Goal: Find specific page/section: Find specific page/section

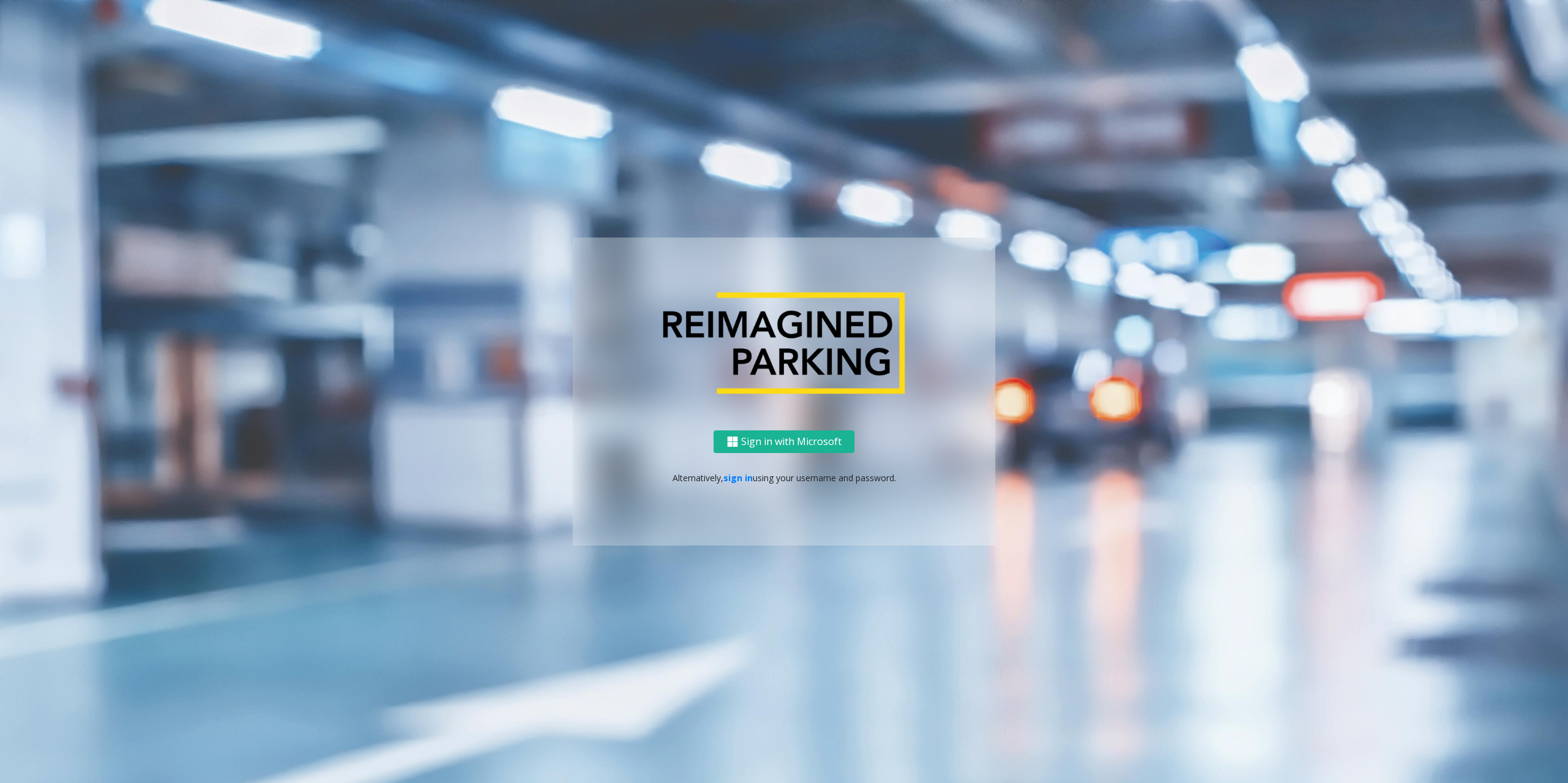
drag, startPoint x: 559, startPoint y: 172, endPoint x: 750, endPoint y: 259, distance: 209.9
click at [616, 189] on ng-component "Sign in with Microsoft Alternatively, sign in using your username and password." at bounding box center [784, 391] width 1568 height 783
click at [735, 480] on link "sign in" at bounding box center [738, 478] width 29 height 12
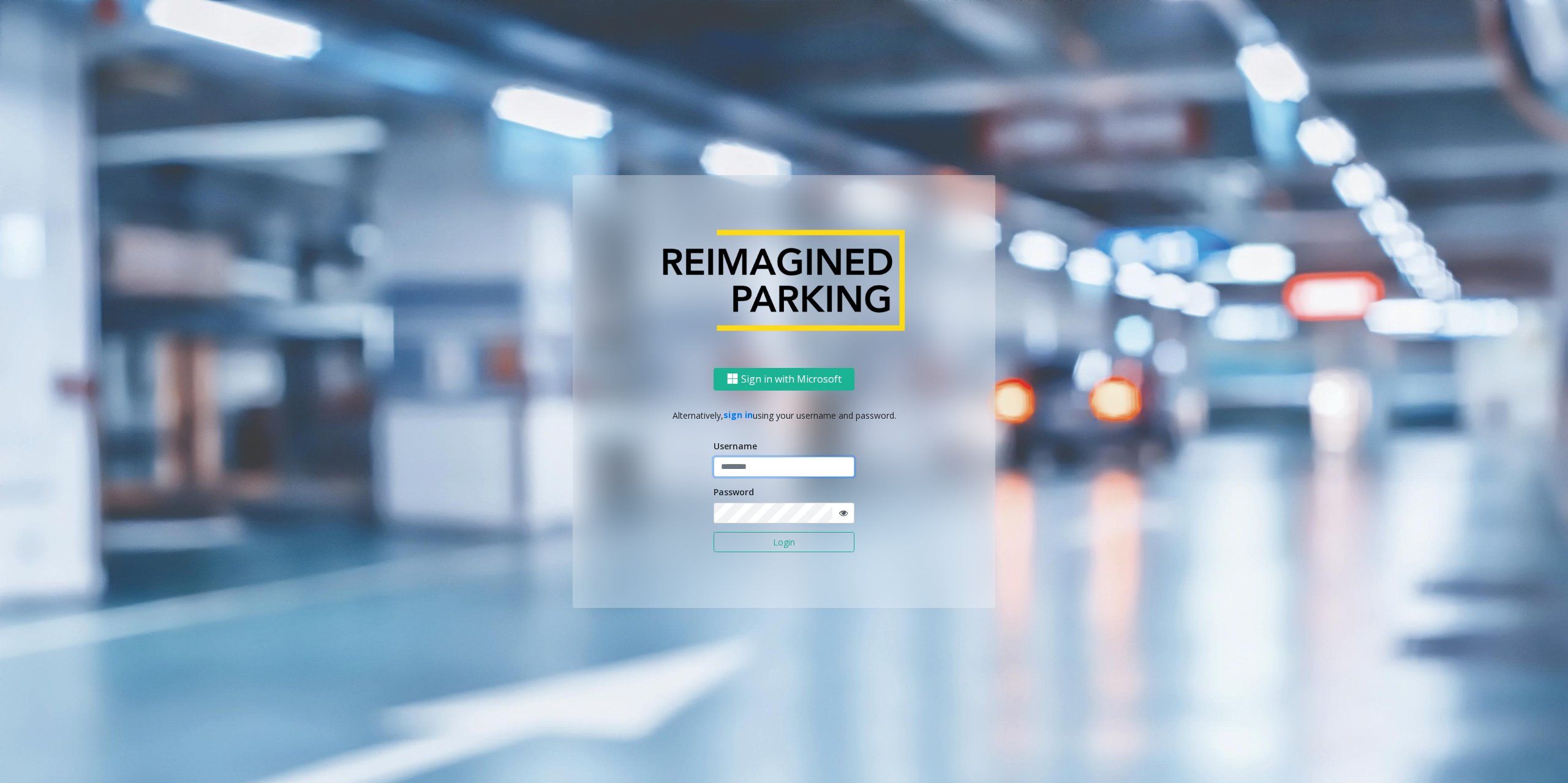
click at [774, 475] on input "text" at bounding box center [784, 467] width 141 height 20
click at [761, 469] on input "text" at bounding box center [784, 467] width 141 height 20
type input "********"
click at [714, 532] on button "Login" at bounding box center [784, 542] width 141 height 20
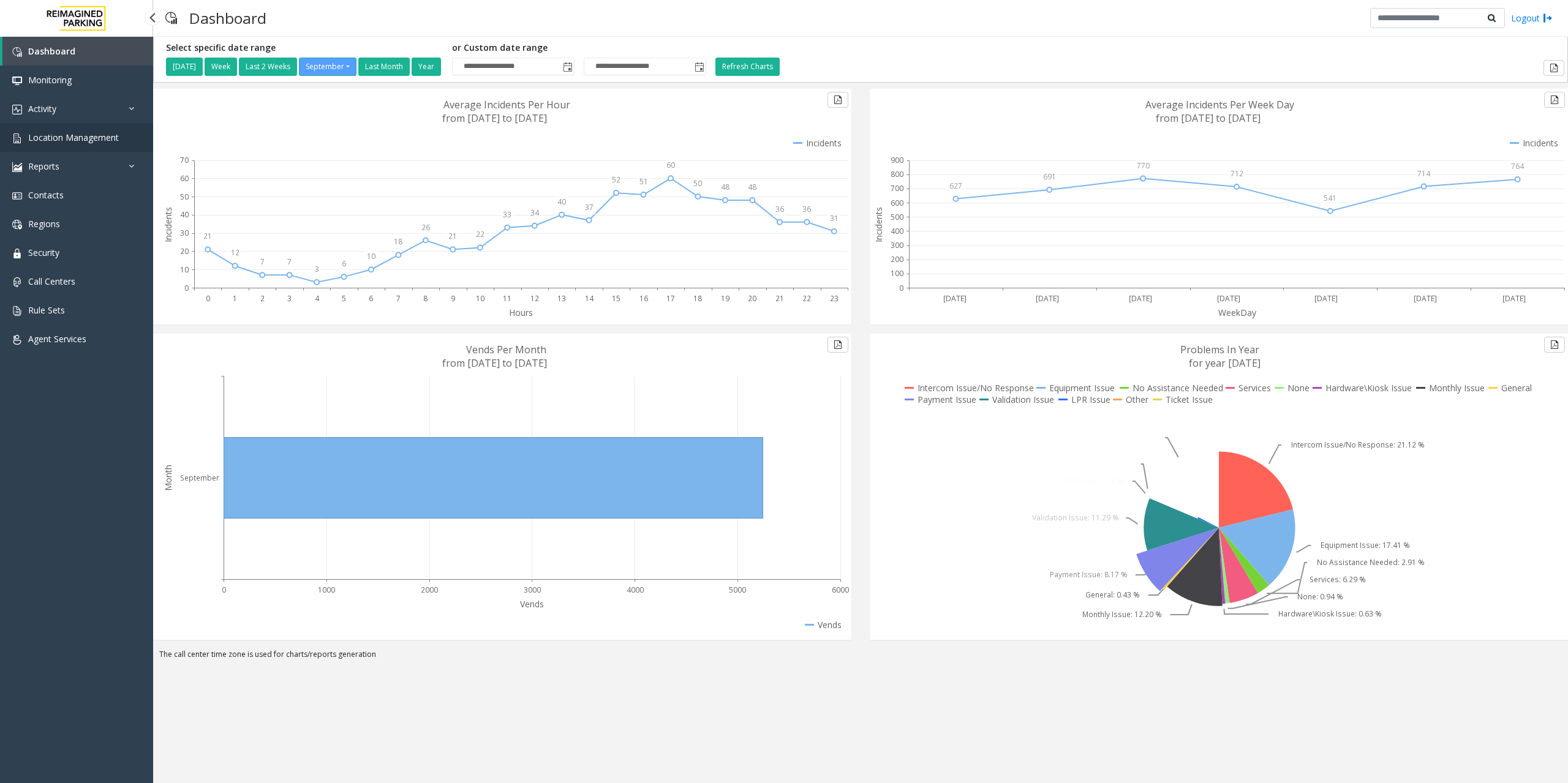
click at [55, 144] on link "Location Management" at bounding box center [76, 137] width 153 height 29
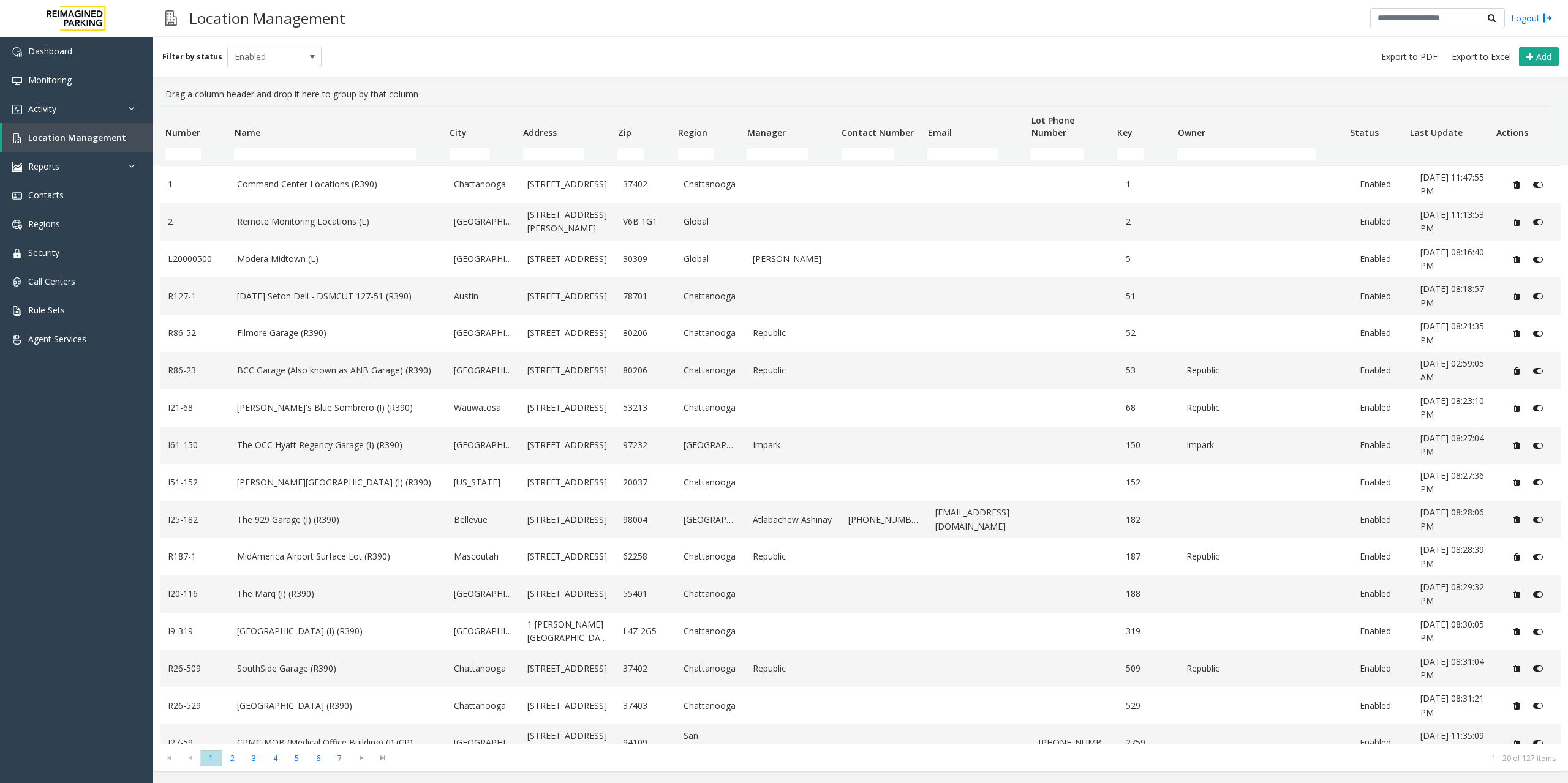
click at [330, 138] on th "Name" at bounding box center [336, 125] width 216 height 37
click at [299, 145] on td "Name Filter" at bounding box center [336, 154] width 216 height 22
click at [297, 158] on input "Name Filter" at bounding box center [325, 154] width 182 height 12
type input "****"
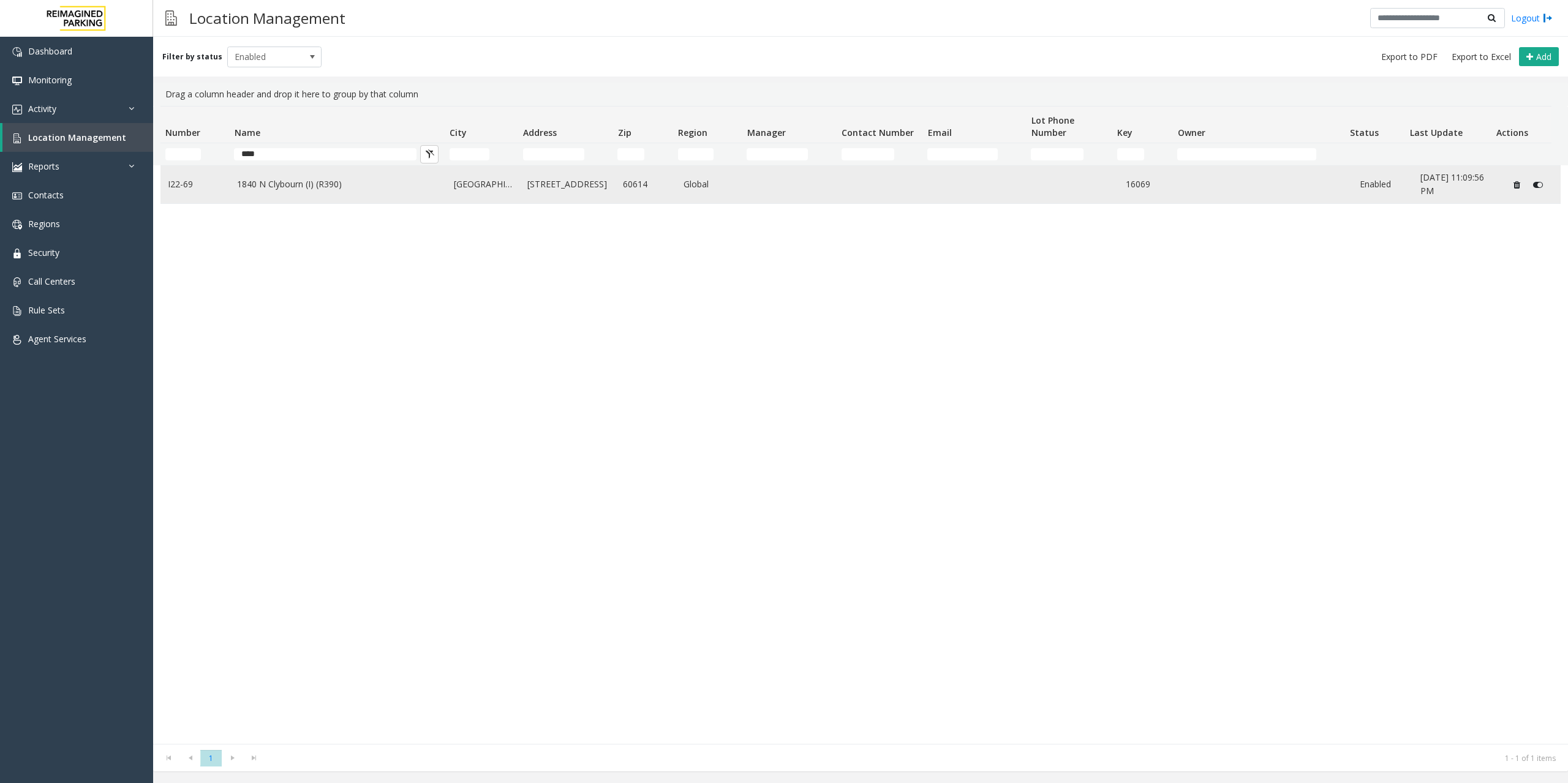
click at [393, 194] on td "1840 N Clybourn (I) (R390)" at bounding box center [338, 184] width 217 height 37
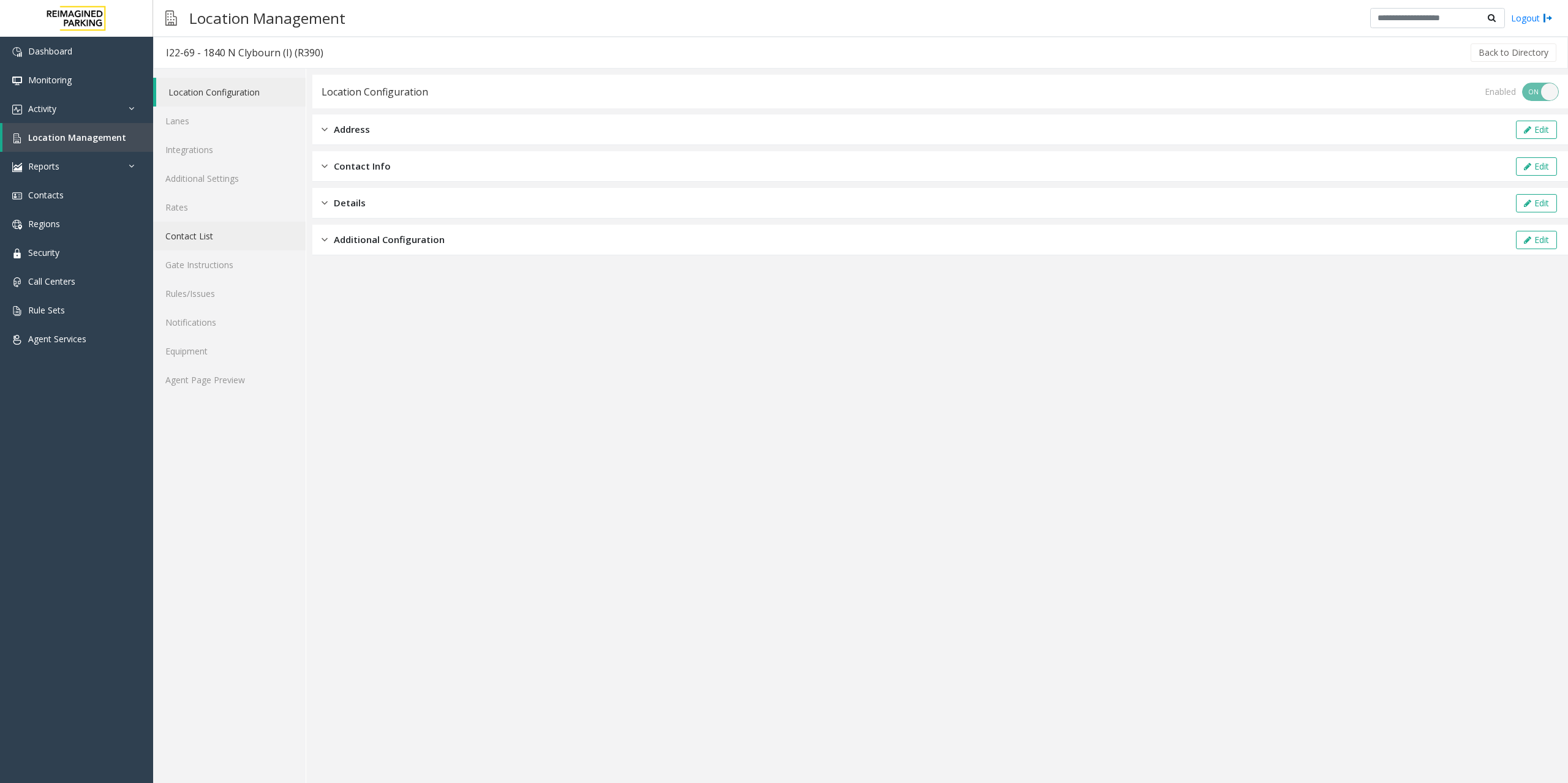
click at [225, 232] on link "Contact List" at bounding box center [229, 235] width 153 height 29
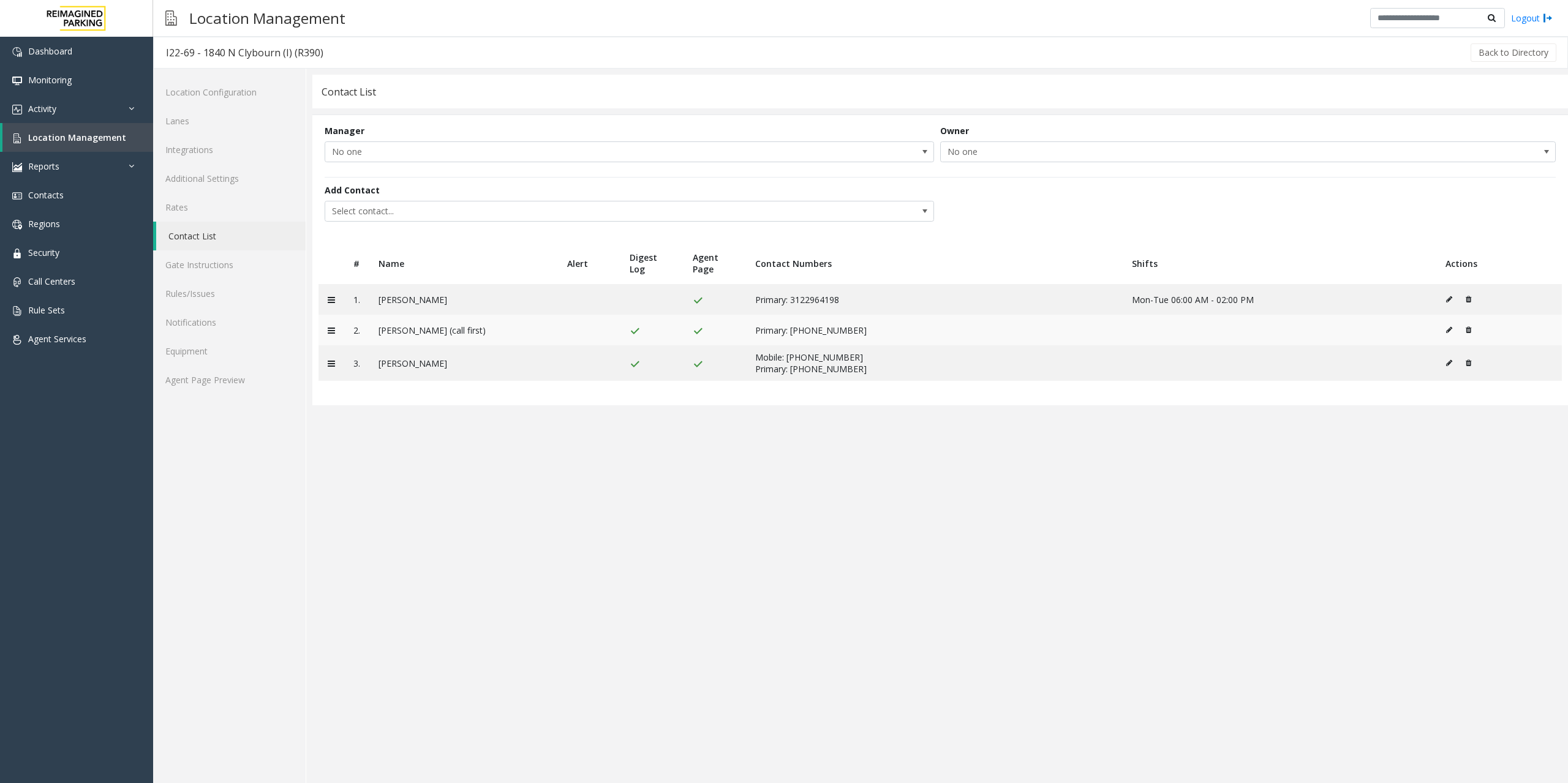
click at [1447, 328] on icon at bounding box center [1450, 330] width 6 height 7
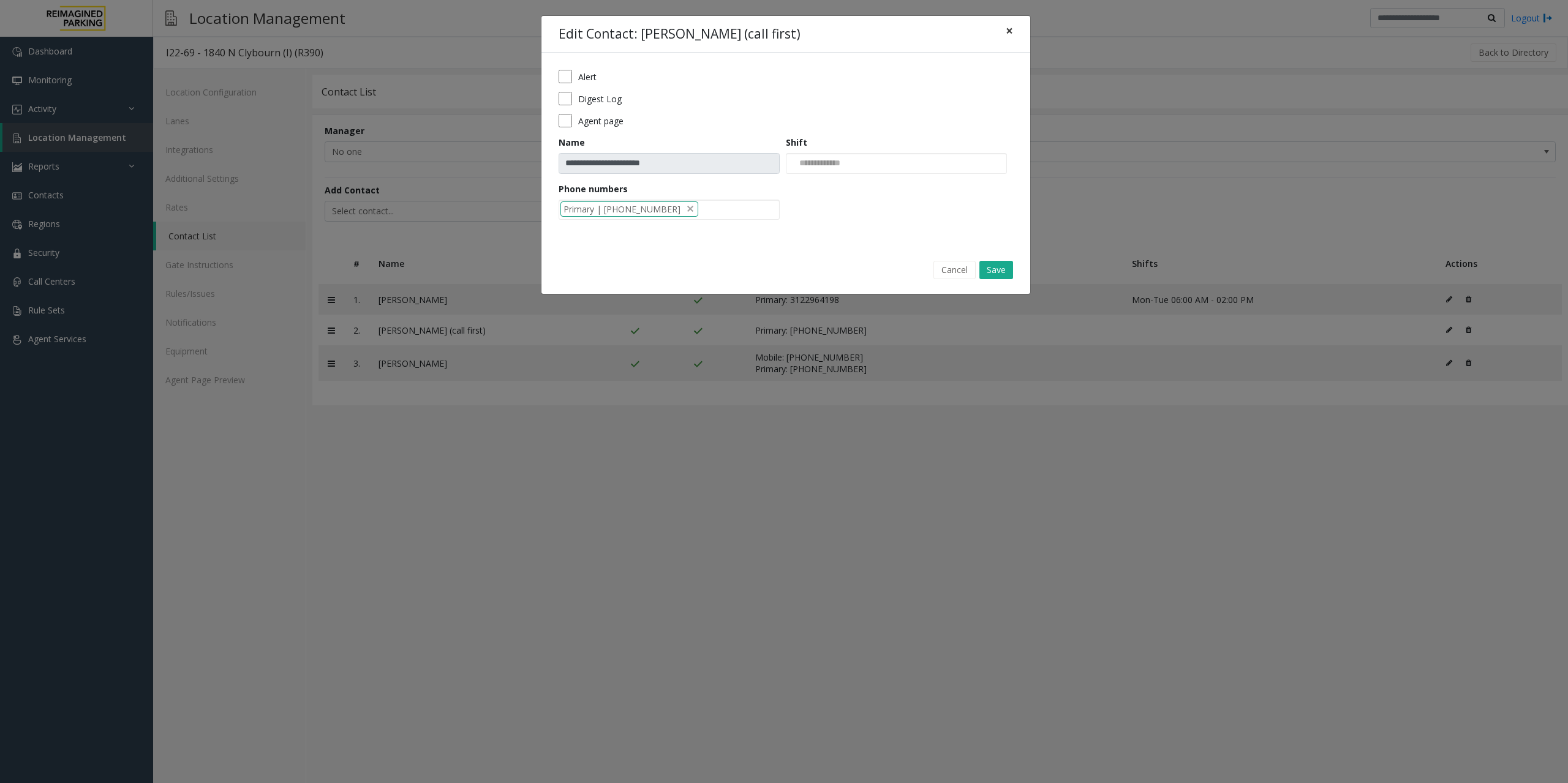
click at [1006, 25] on span "×" at bounding box center [1009, 30] width 7 height 17
